Goal: Task Accomplishment & Management: Complete application form

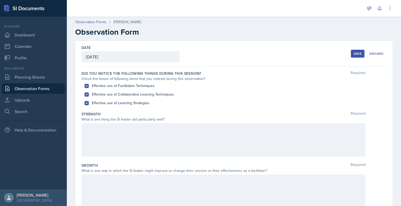
scroll to position [8, 0]
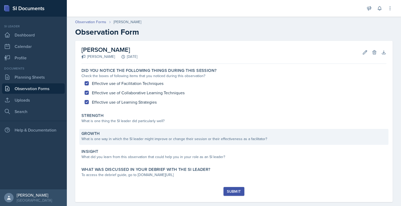
scroll to position [8, 0]
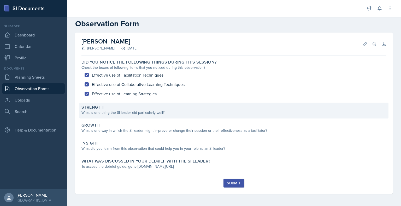
click at [220, 113] on div "What is one thing the SI leader did particularly well?" at bounding box center [233, 112] width 305 height 5
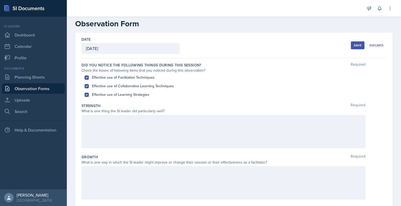
click at [189, 139] on div at bounding box center [223, 131] width 284 height 33
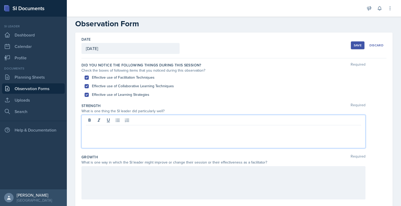
scroll to position [17, 0]
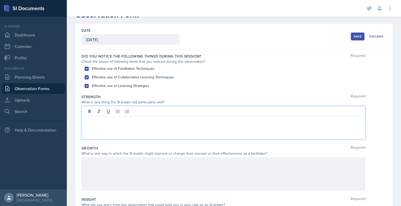
click at [181, 122] on p at bounding box center [223, 121] width 275 height 6
click at [143, 121] on p at bounding box center [223, 121] width 275 height 6
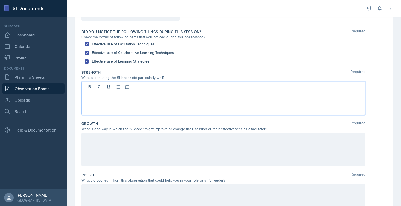
scroll to position [43, 0]
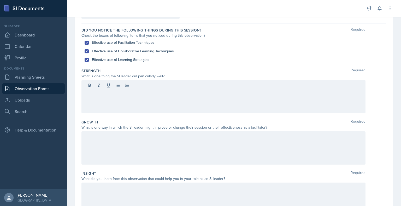
click at [378, 117] on div "Strength Required What is one thing the SI leader did particularly well?" at bounding box center [233, 91] width 305 height 51
click at [125, 93] on div at bounding box center [223, 96] width 284 height 33
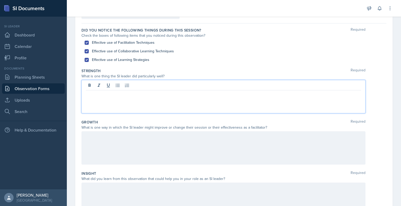
scroll to position [52, 0]
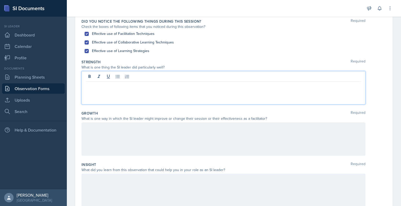
click at [152, 89] on div at bounding box center [223, 87] width 284 height 33
click at [380, 121] on div "What is one way in which the SI leader might improve or change their session or…" at bounding box center [233, 118] width 305 height 5
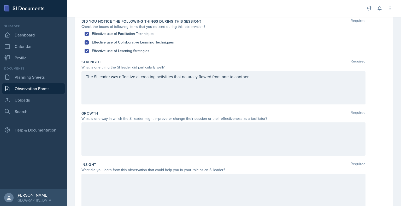
click at [274, 77] on div "The Si leader was effective at creating activities that naturally flowed from o…" at bounding box center [223, 87] width 284 height 33
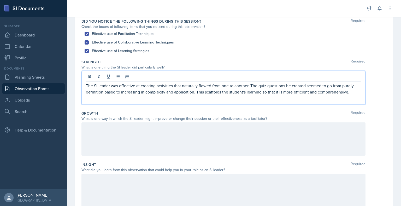
click at [321, 91] on p "The Si leader was effective at creating activities that naturally flowed from o…" at bounding box center [223, 89] width 275 height 13
click at [243, 92] on p "The Si leader was effective at creating activities that naturally flowed from o…" at bounding box center [223, 89] width 275 height 13
click at [242, 92] on p "The Si leader was effective at creating activities that naturally flowed from o…" at bounding box center [223, 89] width 275 height 13
click at [199, 126] on div at bounding box center [223, 139] width 284 height 33
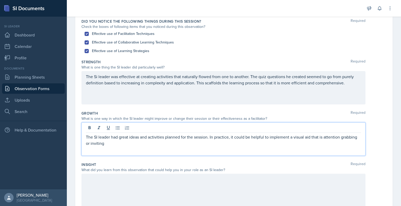
drag, startPoint x: 122, startPoint y: 142, endPoint x: 324, endPoint y: 129, distance: 202.1
click at [324, 129] on div "The SI leader had great ideas and activities planned for the session. In practi…" at bounding box center [223, 139] width 284 height 33
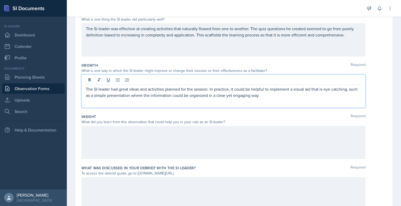
click at [284, 142] on div at bounding box center [223, 142] width 284 height 33
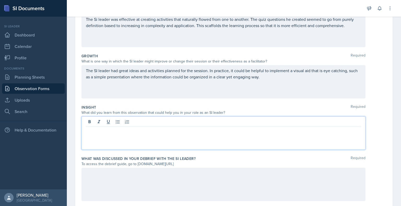
scroll to position [125, 0]
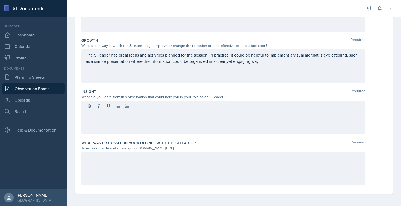
click at [280, 65] on div "The SI leader had great ideas and activities planned for the session. In practi…" at bounding box center [223, 66] width 284 height 33
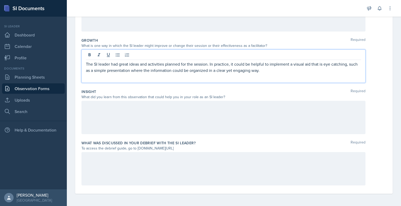
click at [276, 113] on div at bounding box center [223, 117] width 284 height 33
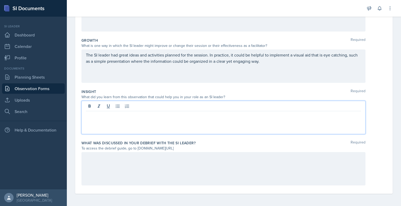
click at [278, 64] on div "The SI leader had great ideas and activities planned for the session. In practi…" at bounding box center [223, 66] width 284 height 33
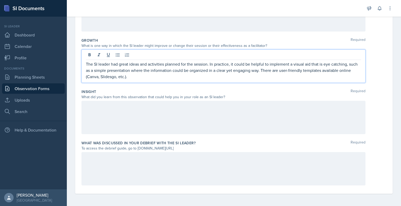
click at [120, 79] on p "The SI leader had great ideas and activities planned for the session. In practi…" at bounding box center [223, 70] width 275 height 19
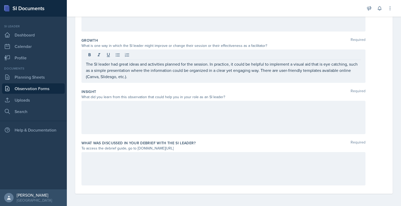
click at [144, 102] on div at bounding box center [223, 117] width 284 height 33
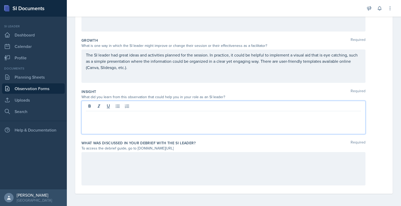
click at [130, 115] on p at bounding box center [223, 115] width 275 height 6
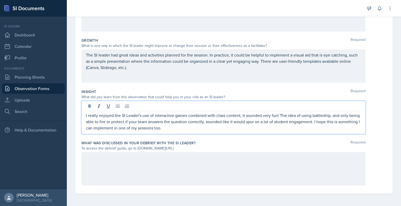
click at [247, 162] on div at bounding box center [223, 168] width 284 height 33
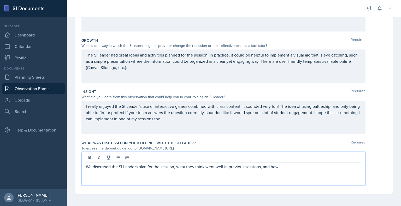
click at [195, 166] on p "We discussed the SI Leaders plan for the session, what they think went well in …" at bounding box center [223, 167] width 275 height 6
click at [191, 166] on p "We discussed the SI Leaders plan for the session, what they think went well in …" at bounding box center [223, 167] width 275 height 6
click at [200, 165] on p "We discussed the SI Leaders plan for the session, what he think went well in pr…" at bounding box center [223, 167] width 275 height 6
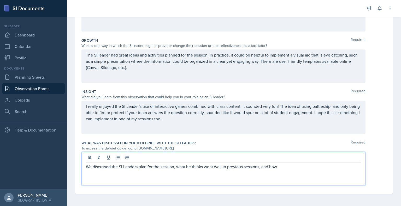
click at [281, 169] on p "We discussed the SI Leaders plan for the session, what he thinks went well in p…" at bounding box center [223, 167] width 275 height 6
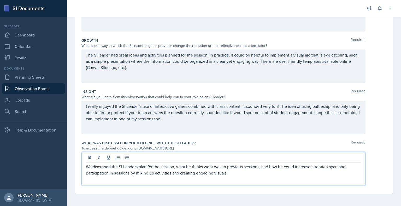
scroll to position [0, 0]
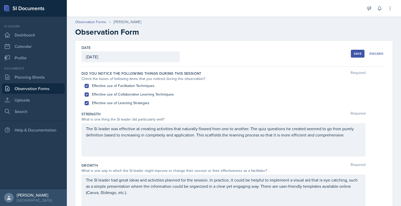
click at [354, 54] on div "Save" at bounding box center [358, 54] width 8 height 4
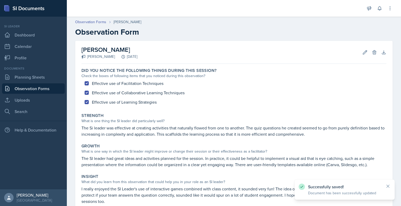
scroll to position [65, 0]
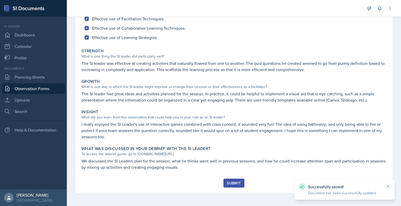
click at [236, 184] on div "Submit" at bounding box center [234, 183] width 14 height 4
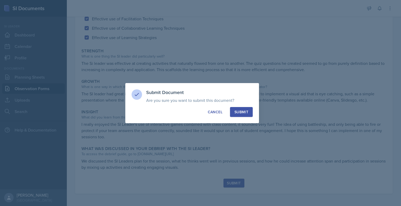
click at [242, 111] on div "Submit" at bounding box center [241, 112] width 14 height 5
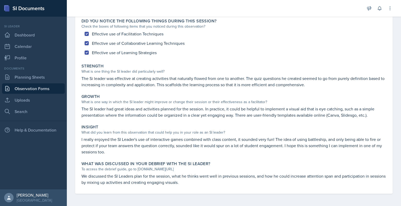
scroll to position [0, 0]
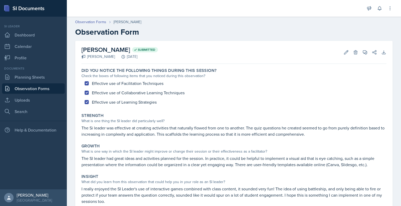
click at [158, 102] on div "Effective use of Facilitation Techniques Effective use of Collaborative Learnin…" at bounding box center [233, 93] width 305 height 28
click at [98, 24] on link "Observation Forms" at bounding box center [90, 21] width 31 height 5
